Goal: Information Seeking & Learning: Learn about a topic

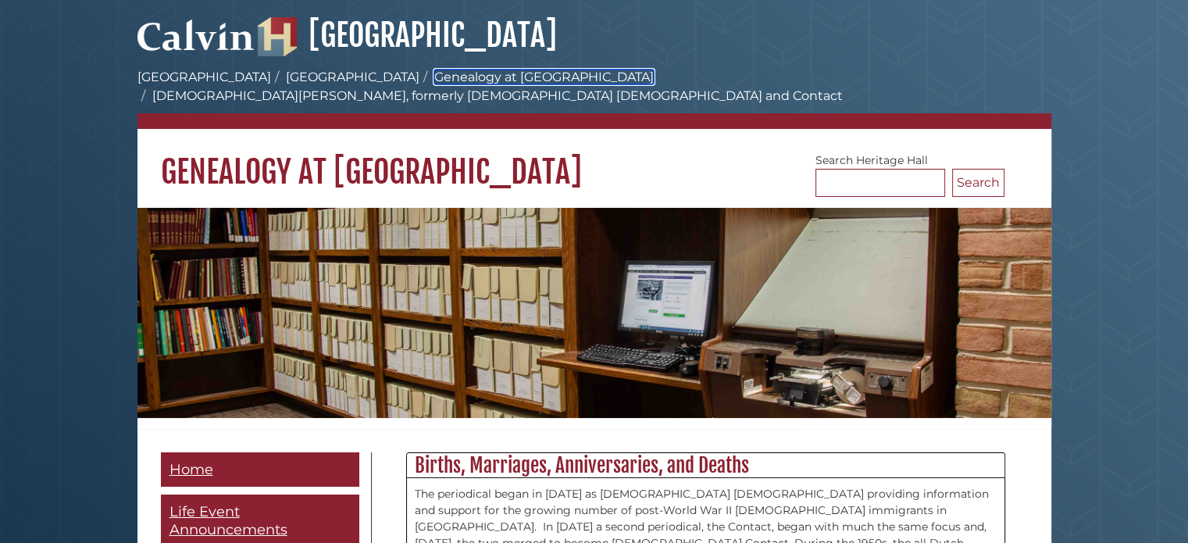
click at [434, 78] on link "Genealogy at [GEOGRAPHIC_DATA]" at bounding box center [543, 77] width 219 height 15
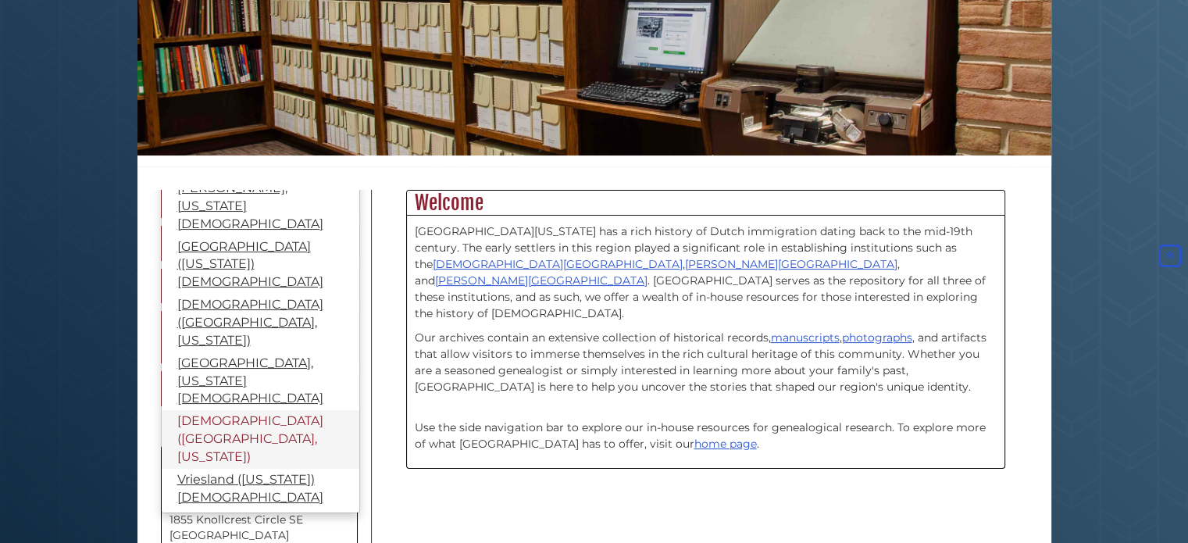
scroll to position [504, 0]
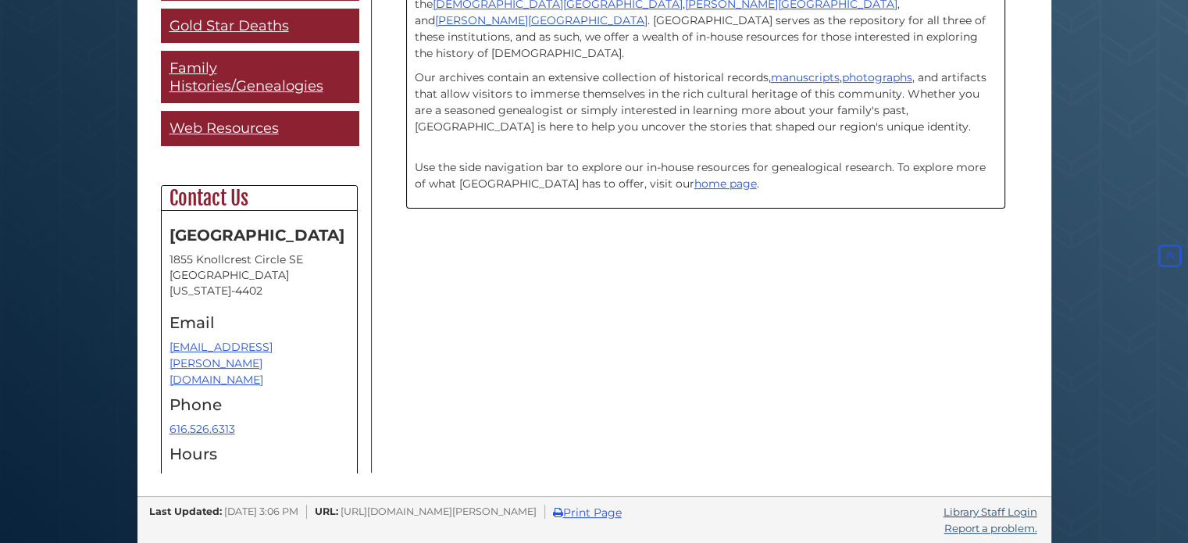
click at [74, 339] on body "Skip to Main Content Hekman Library Calvin University Hekman Library Heritage H…" at bounding box center [594, 19] width 1188 height 1047
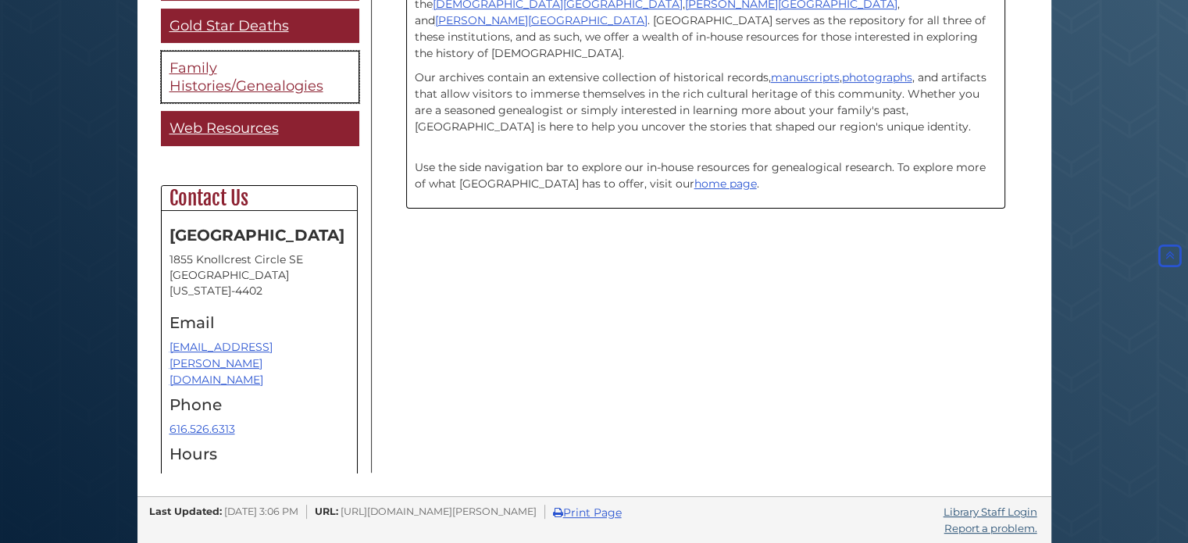
click at [282, 63] on span "Family Histories/Genealogies" at bounding box center [246, 76] width 154 height 35
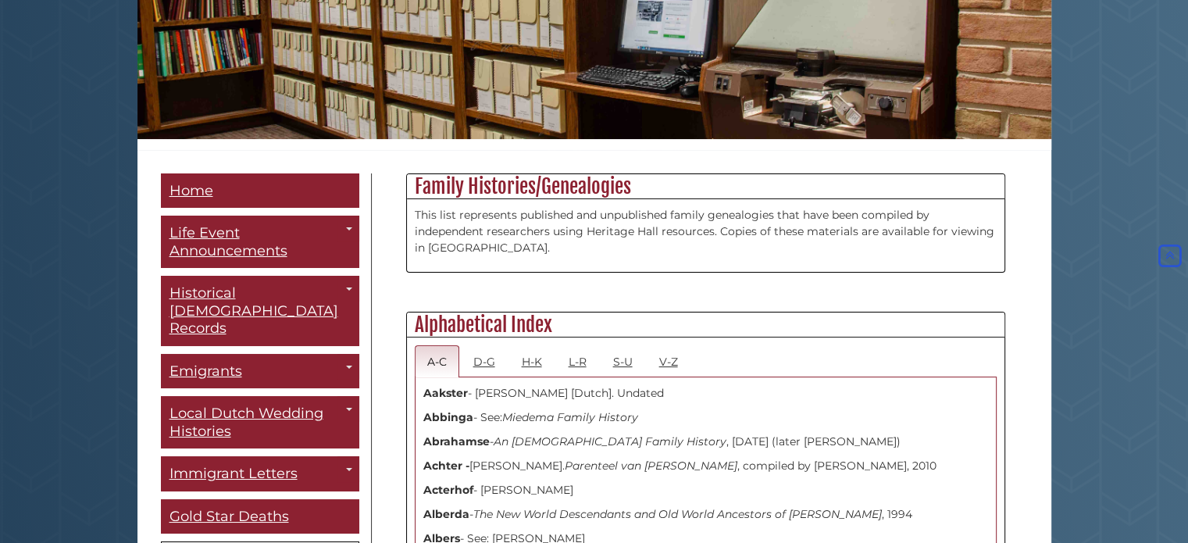
scroll to position [520, 0]
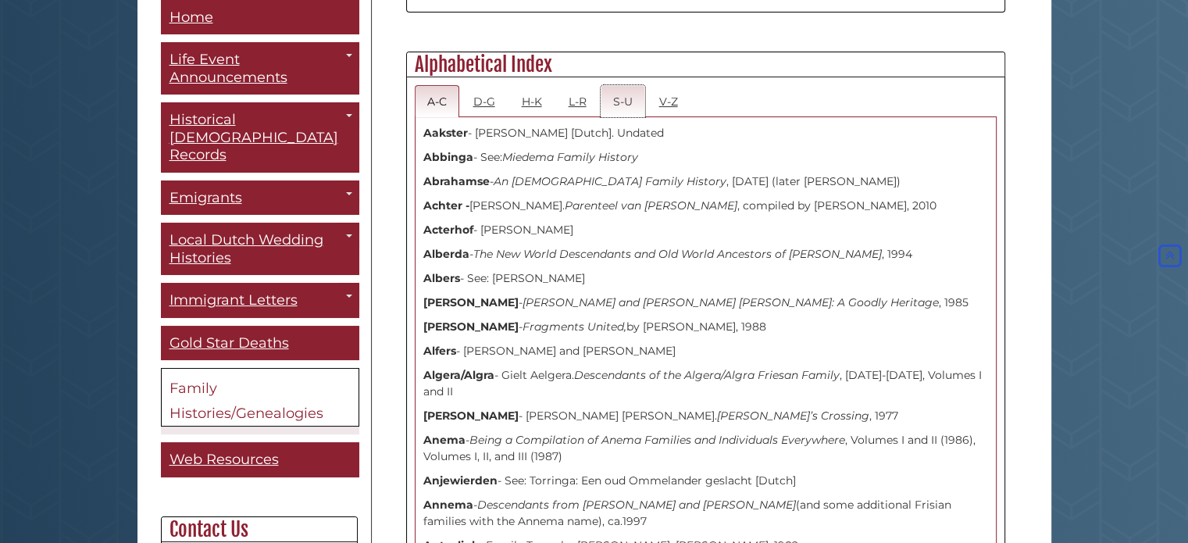
click at [619, 98] on link "S-U" at bounding box center [623, 101] width 45 height 32
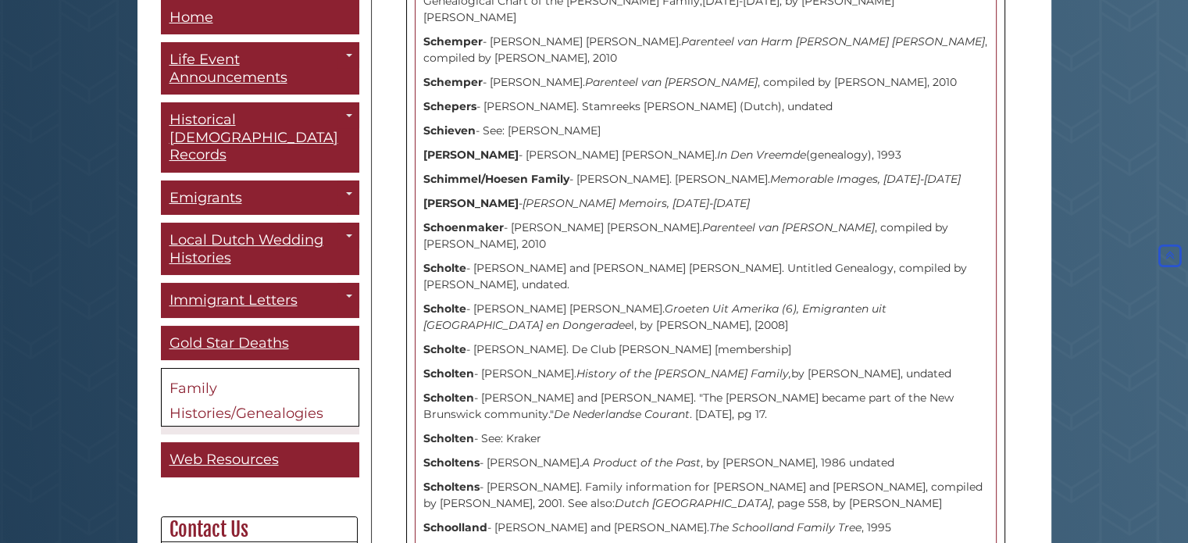
scroll to position [1301, 0]
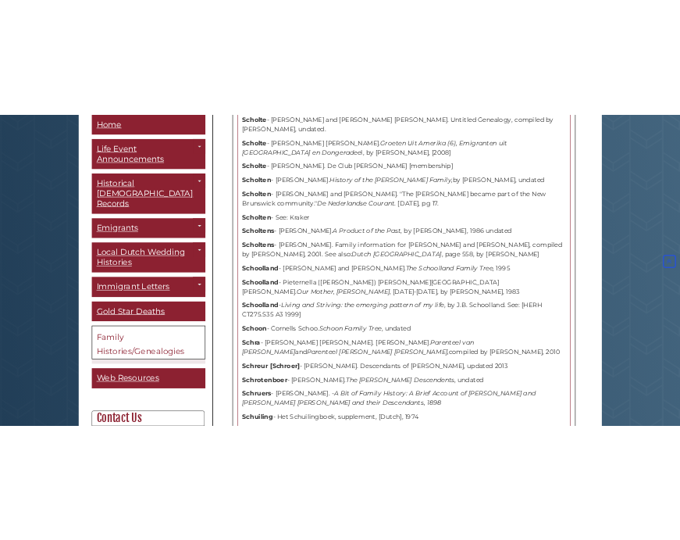
scroll to position [1302, 0]
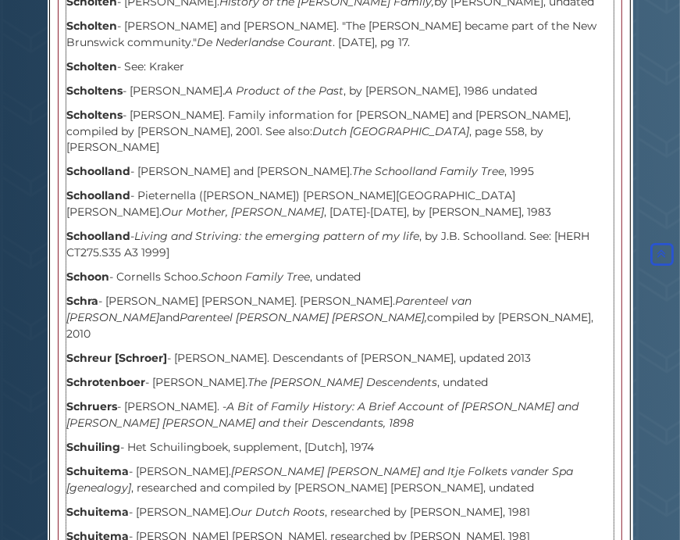
click at [98, 165] on strong "Schoolland" at bounding box center [98, 172] width 64 height 14
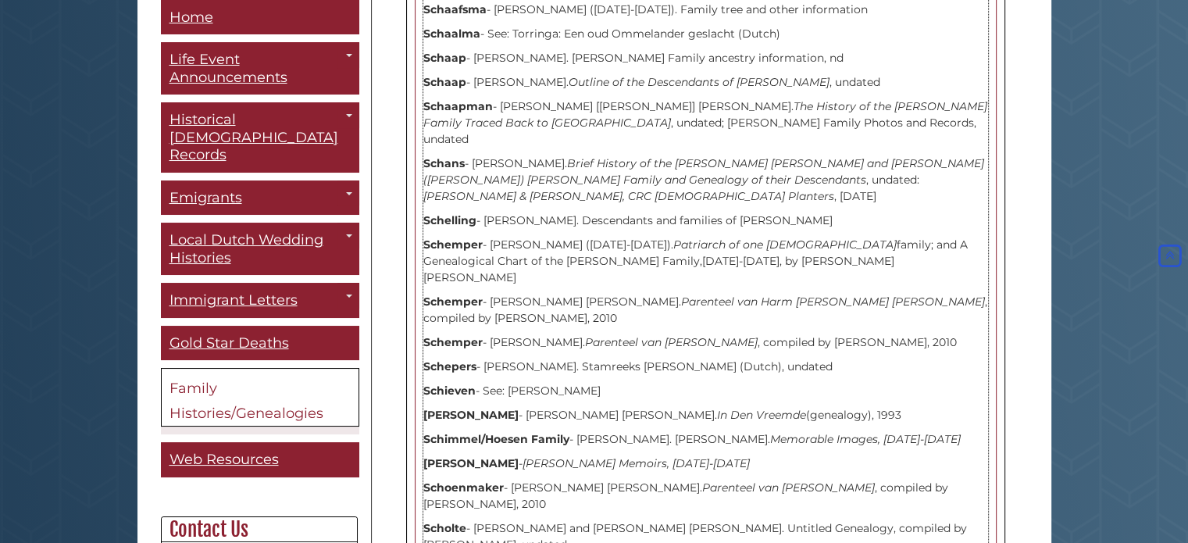
scroll to position [1042, 0]
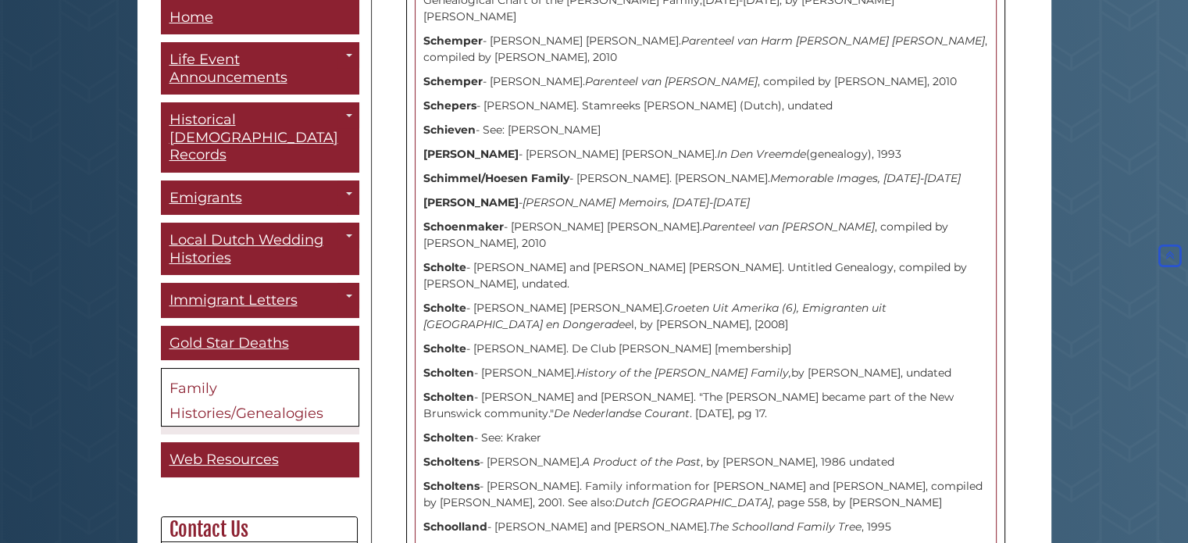
click at [214, 393] on span "Family Histories/Genealogies" at bounding box center [246, 401] width 154 height 42
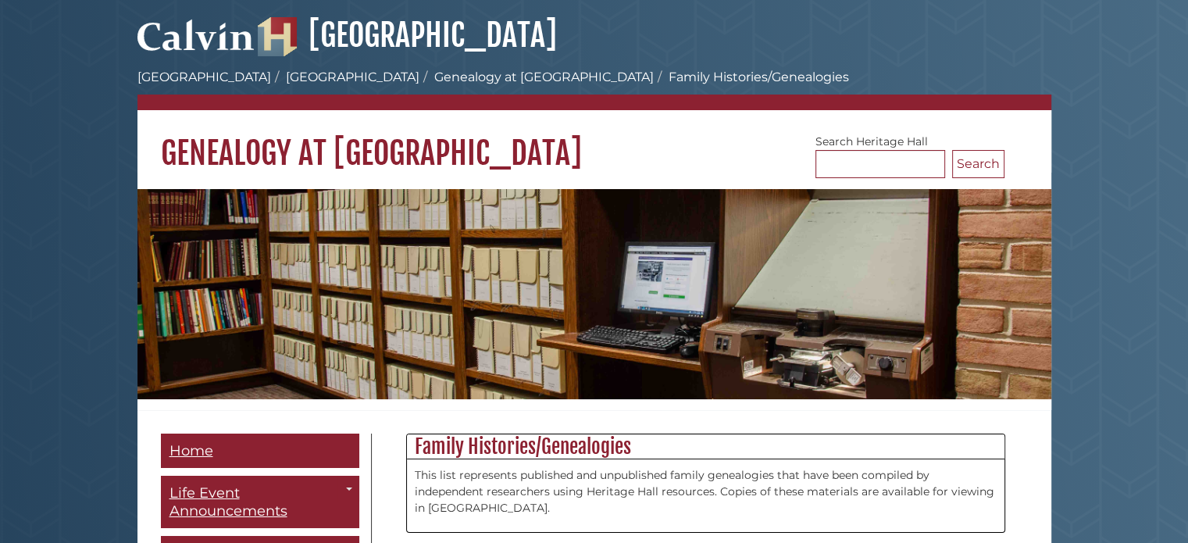
scroll to position [260, 0]
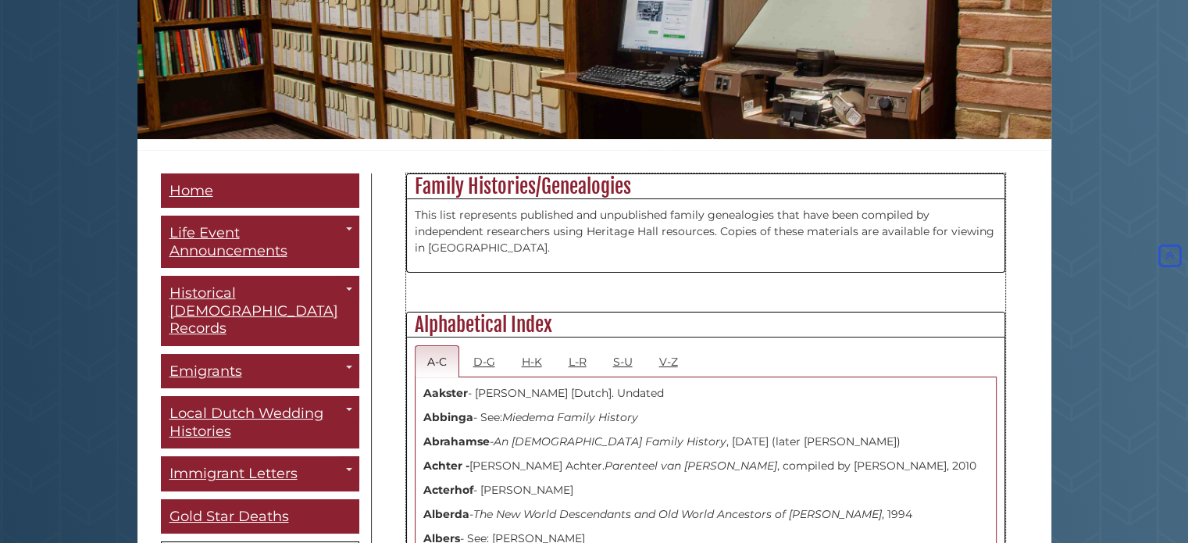
click at [506, 247] on p "This list represents published and unpublished family genealogies that have bee…" at bounding box center [706, 231] width 582 height 49
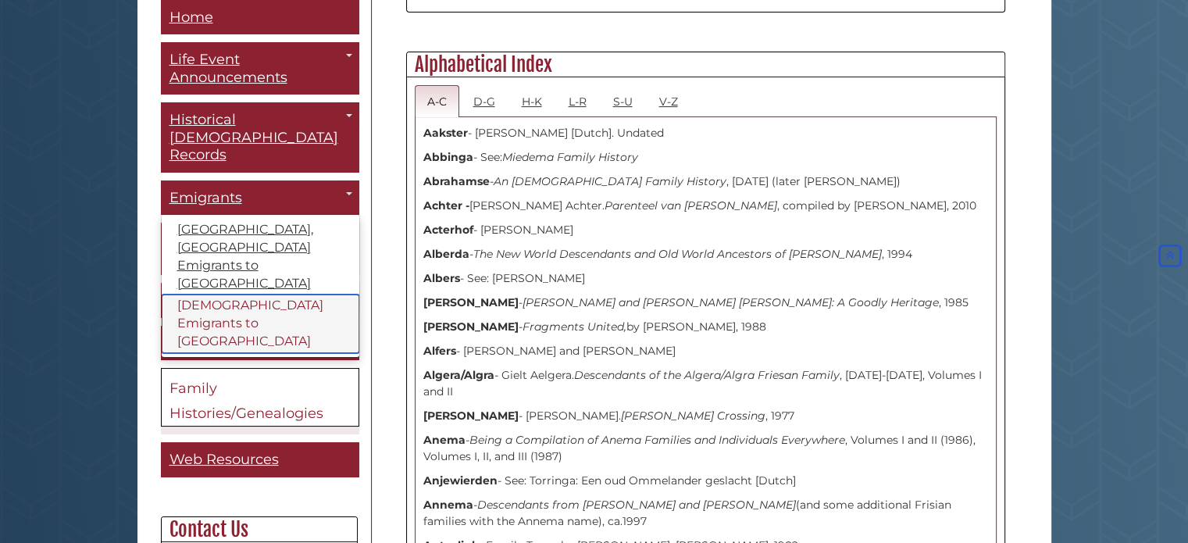
drag, startPoint x: 199, startPoint y: 267, endPoint x: 185, endPoint y: 268, distance: 14.1
click at [185, 295] on link "[DEMOGRAPHIC_DATA] Emigrants to [GEOGRAPHIC_DATA]" at bounding box center [261, 324] width 198 height 59
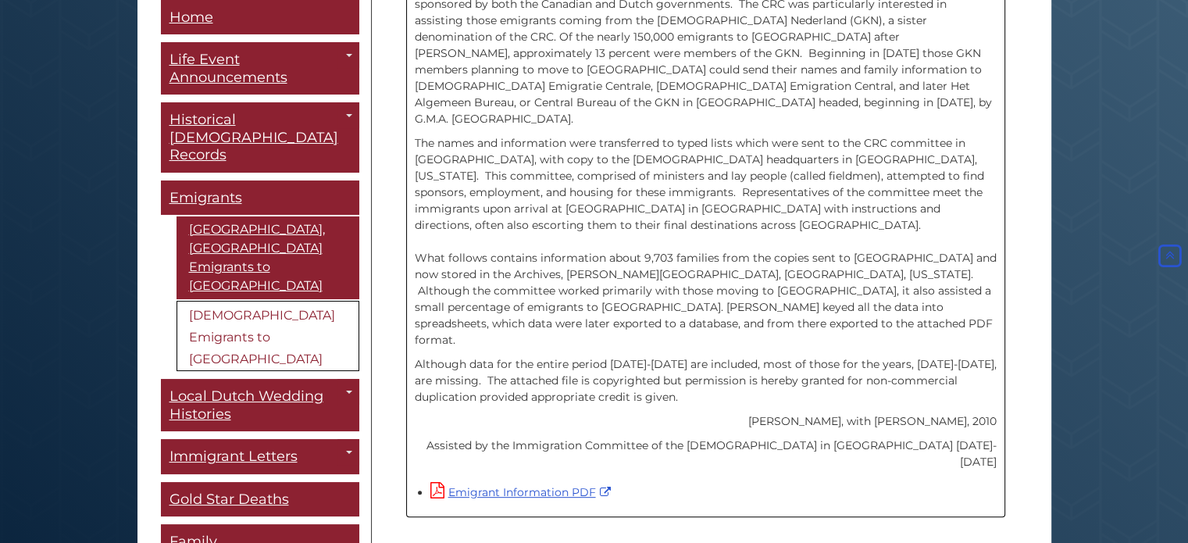
scroll to position [538, 0]
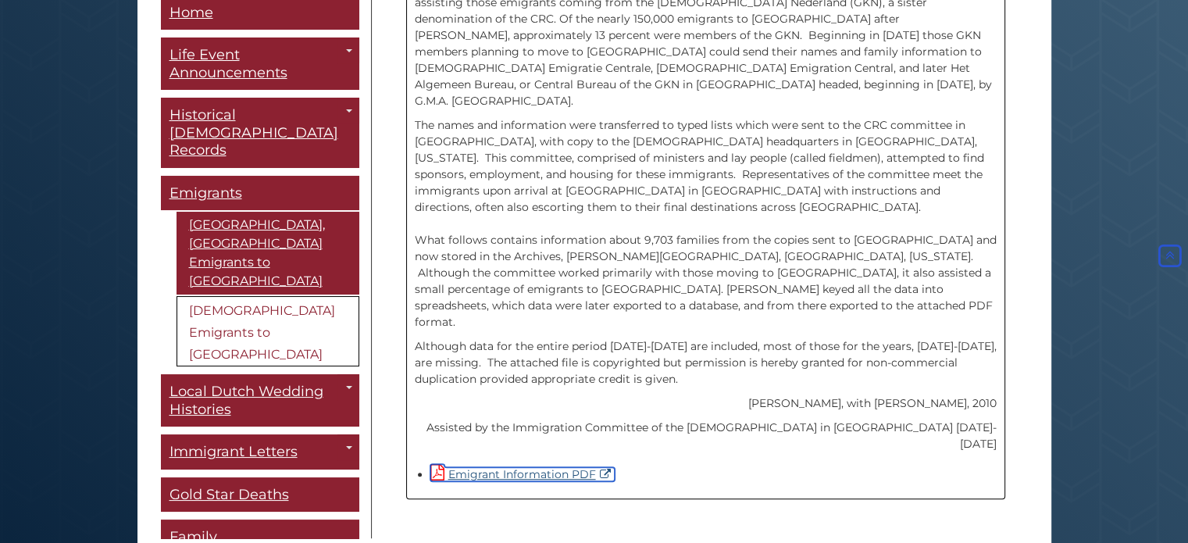
click at [500, 467] on link "Emigrant Information PDF" at bounding box center [522, 474] width 184 height 14
click at [110, 290] on body "Skip to Main Content [GEOGRAPHIC_DATA] [PERSON_NAME][GEOGRAPHIC_DATA] [GEOGRAPH…" at bounding box center [594, 35] width 1188 height 1147
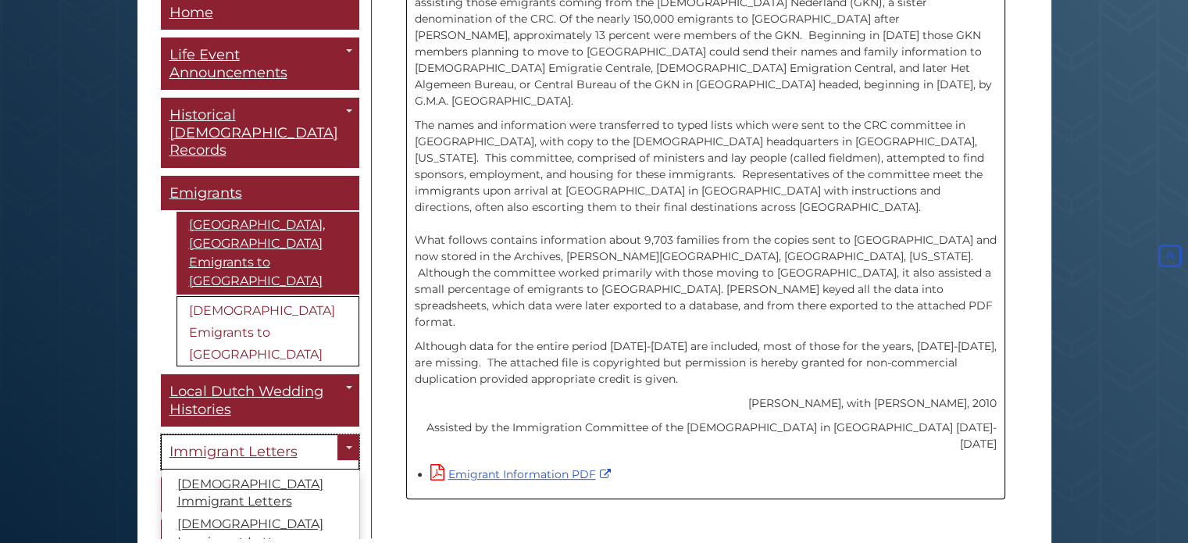
click at [284, 443] on span "Immigrant Letters" at bounding box center [233, 451] width 128 height 17
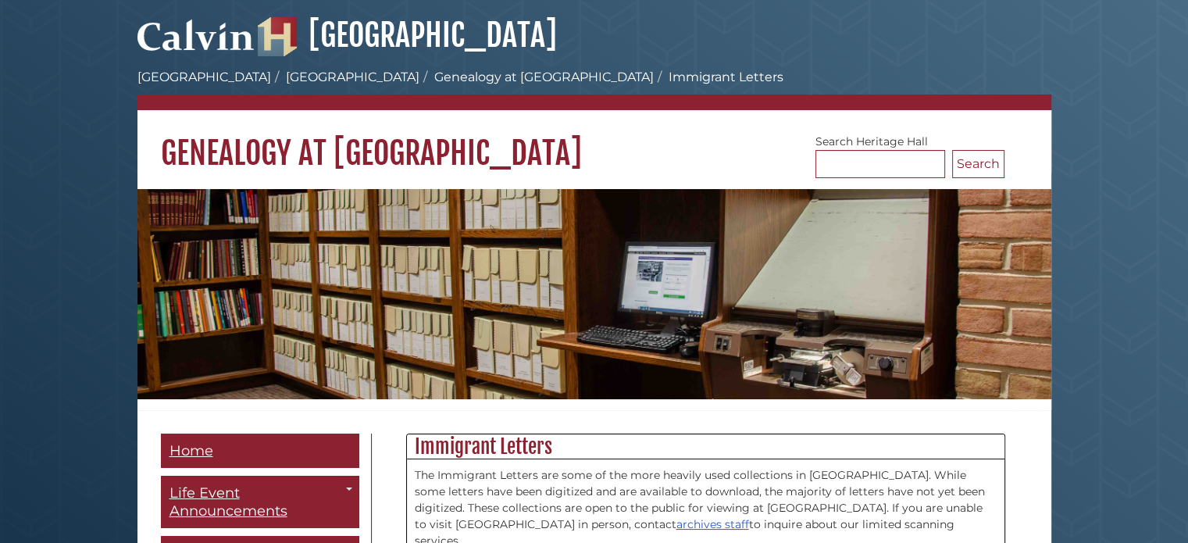
scroll to position [504, 0]
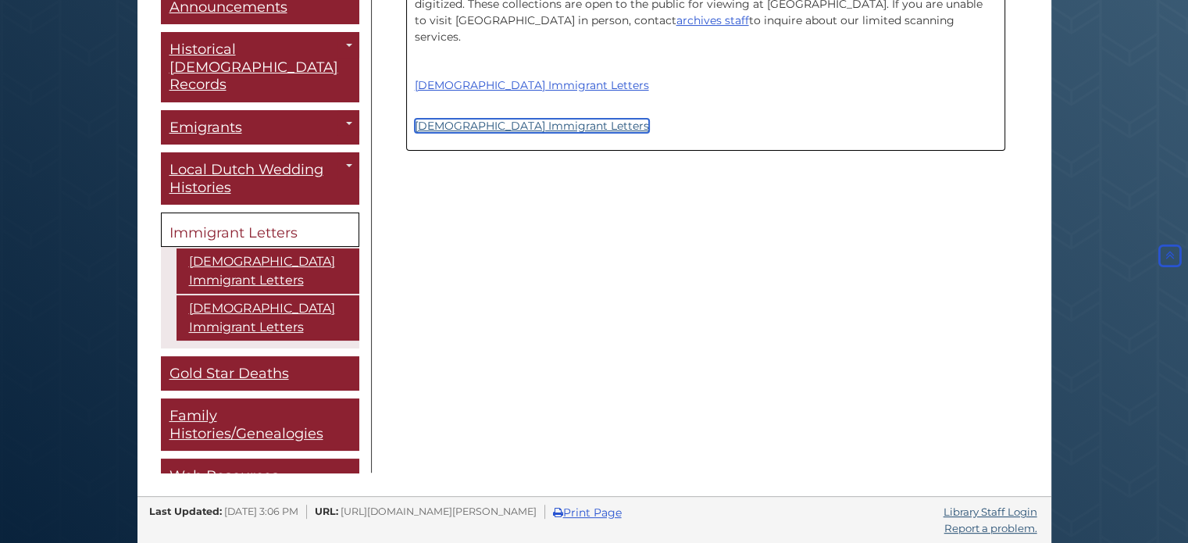
click at [478, 119] on link "[DEMOGRAPHIC_DATA] Immigrant Letters" at bounding box center [532, 126] width 234 height 14
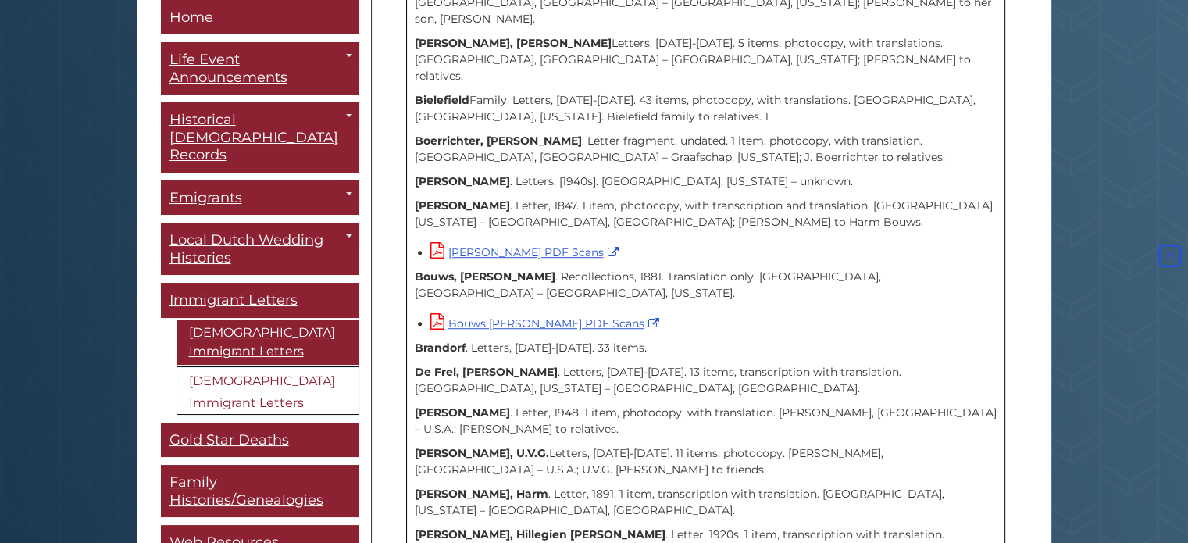
scroll to position [415, 0]
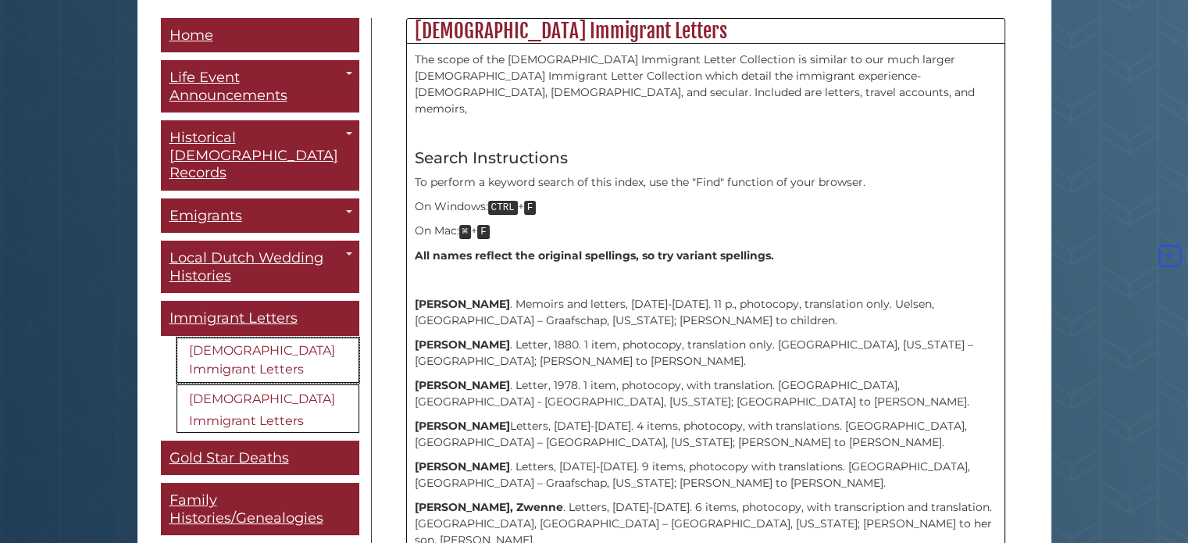
click at [248, 337] on link "[DEMOGRAPHIC_DATA] Immigrant Letters" at bounding box center [268, 359] width 183 height 45
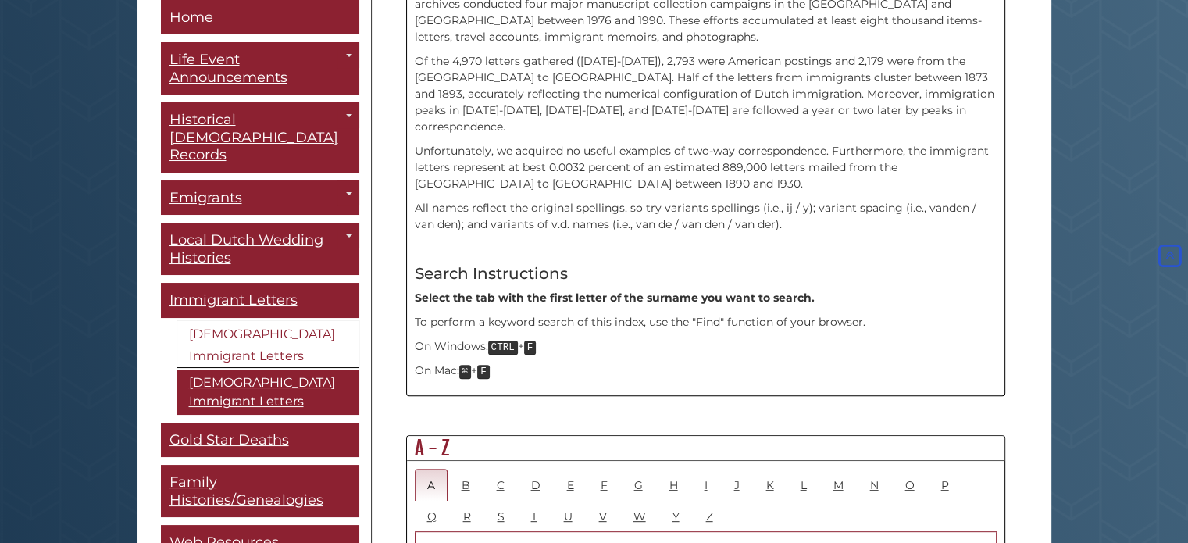
scroll to position [781, 0]
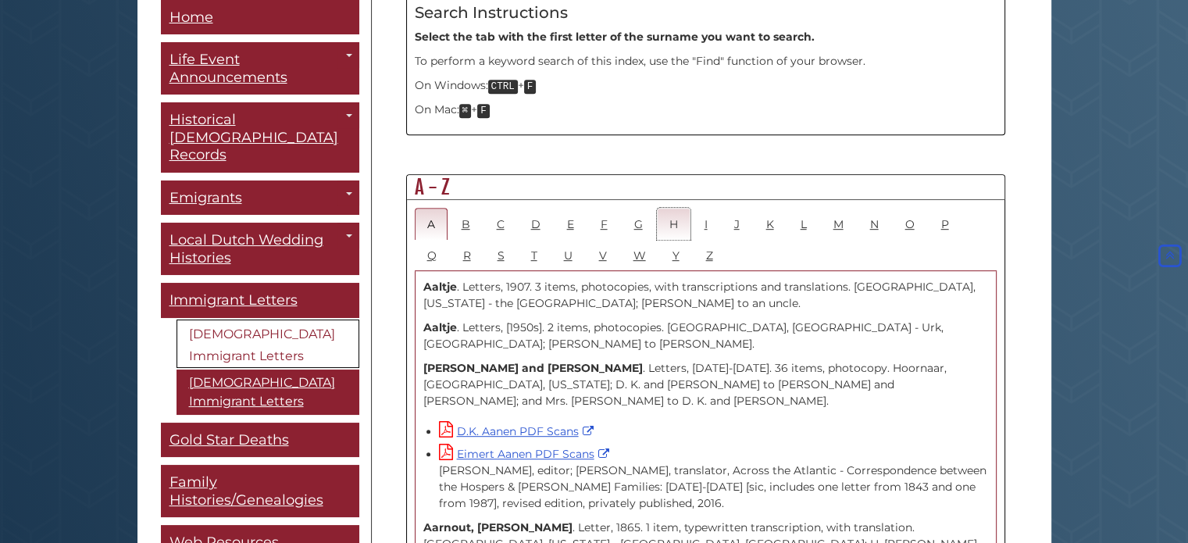
click at [672, 208] on link "H" at bounding box center [674, 224] width 34 height 32
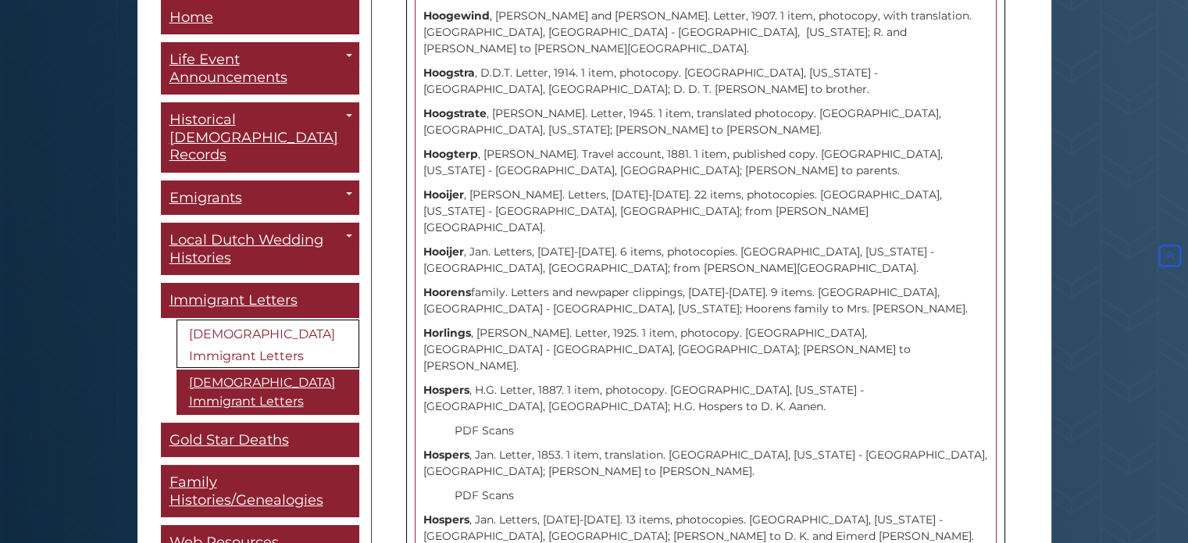
scroll to position [5727, 0]
